Goal: Check status: Check status

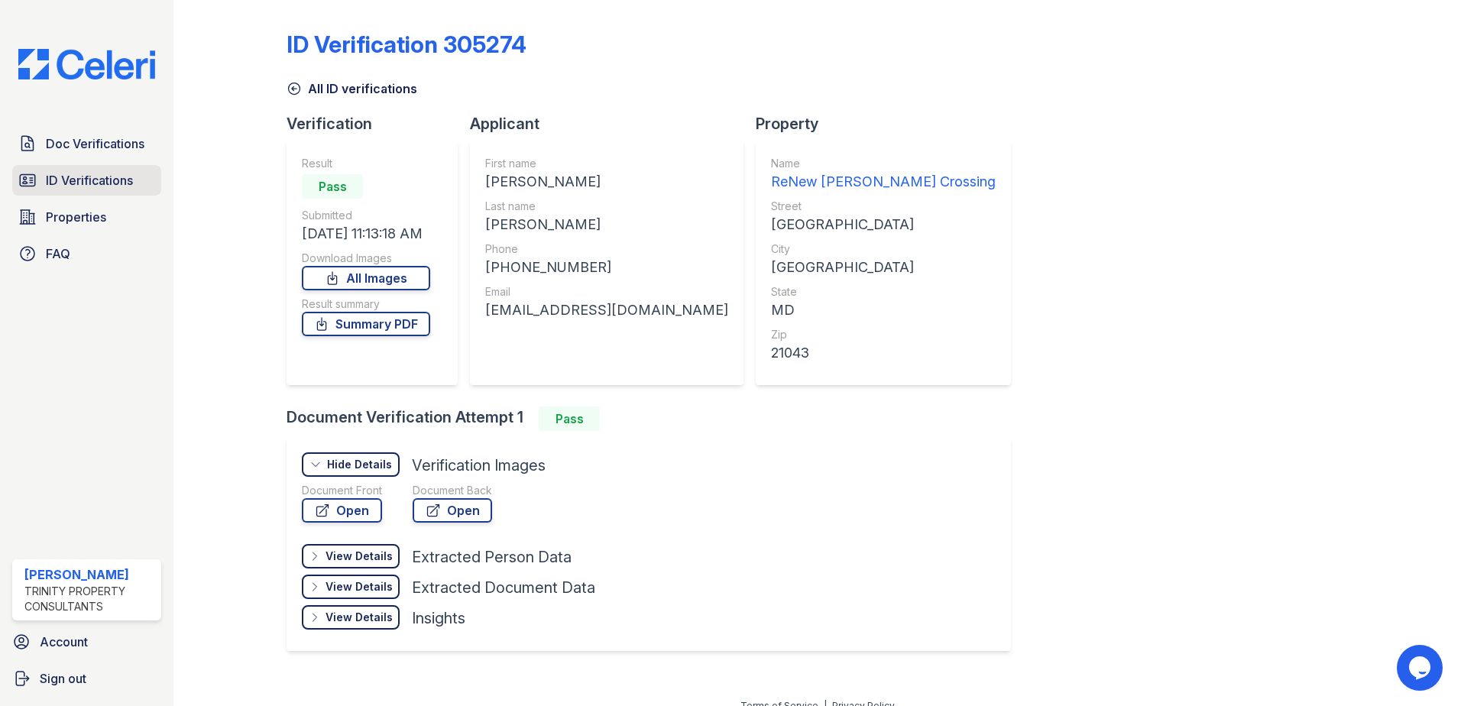
click at [118, 186] on span "ID Verifications" at bounding box center [89, 180] width 87 height 18
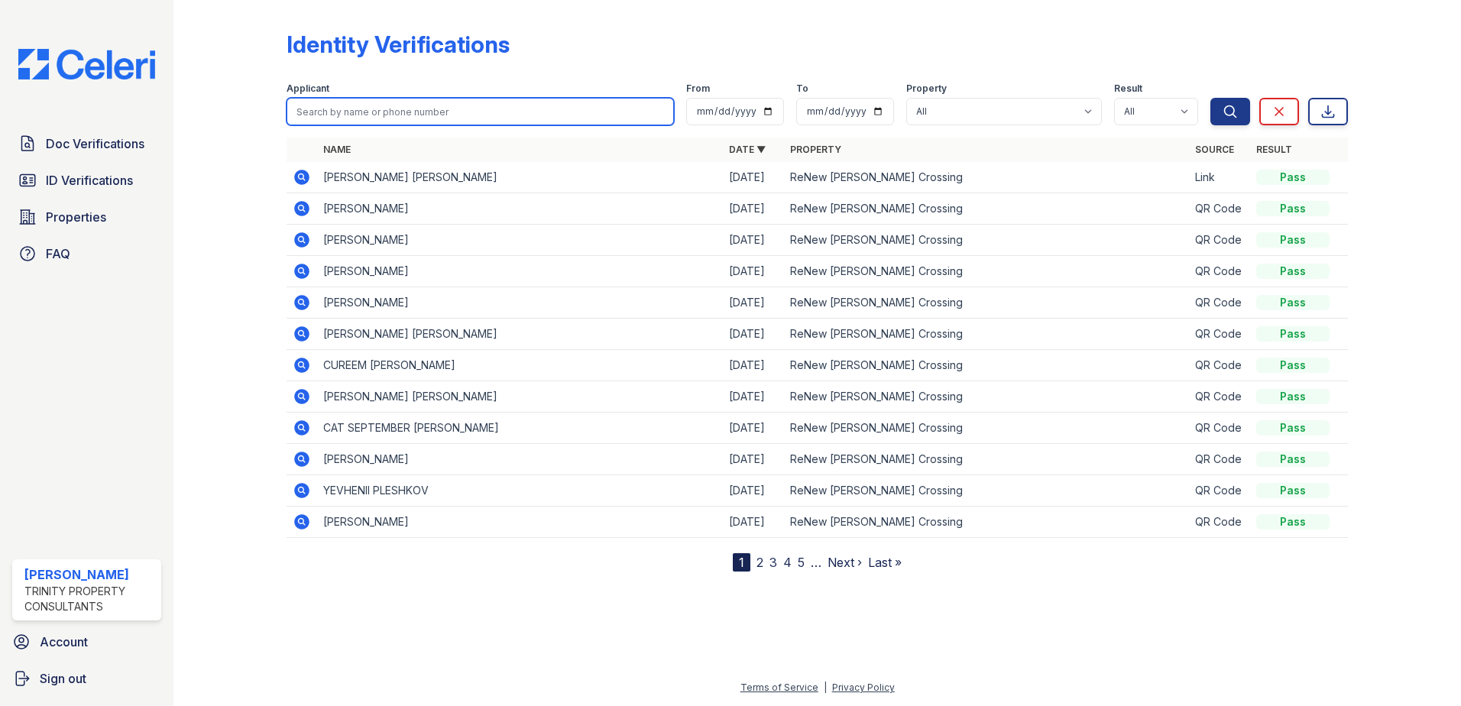
click at [391, 103] on input "search" at bounding box center [480, 112] width 387 height 28
type input "hu"
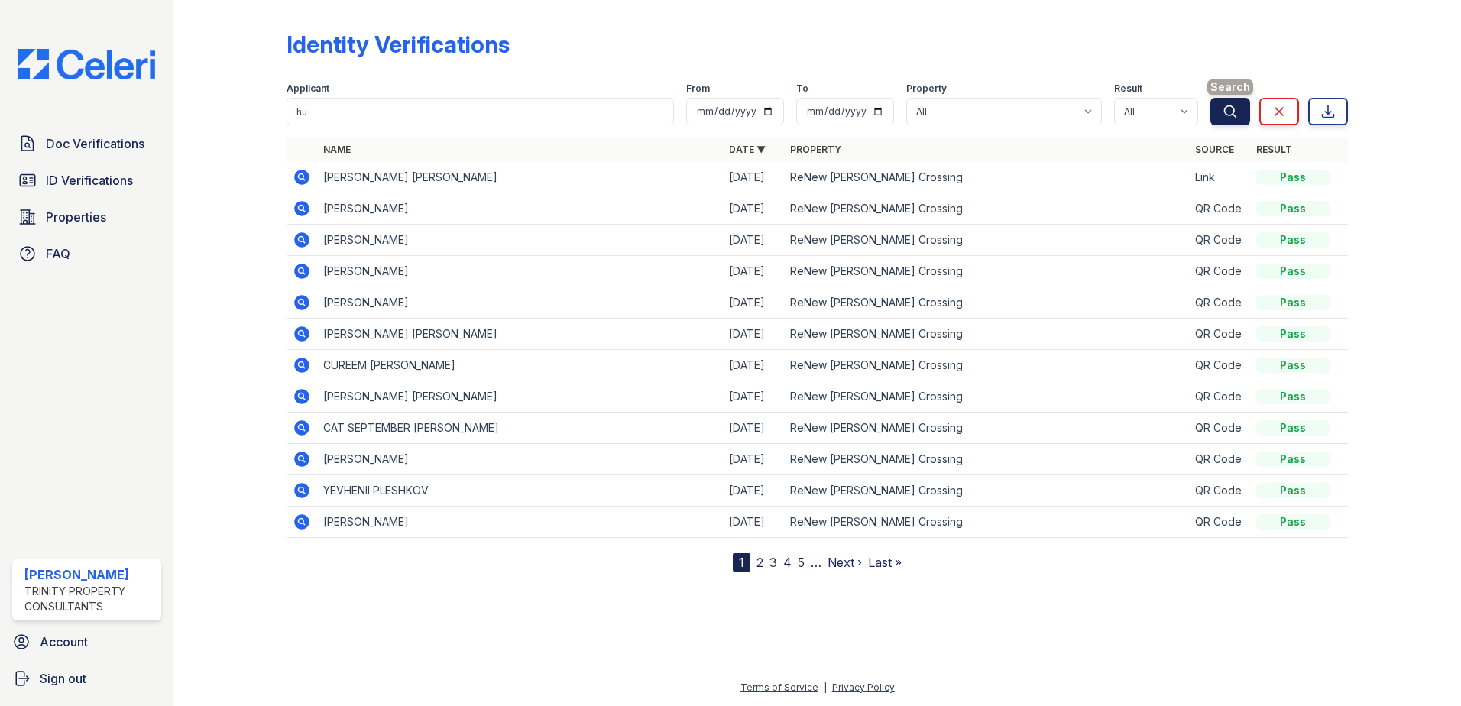
click at [1232, 111] on icon "submit" at bounding box center [1230, 111] width 15 height 15
click at [307, 212] on icon at bounding box center [301, 208] width 15 height 15
